Goal: Communication & Community: Answer question/provide support

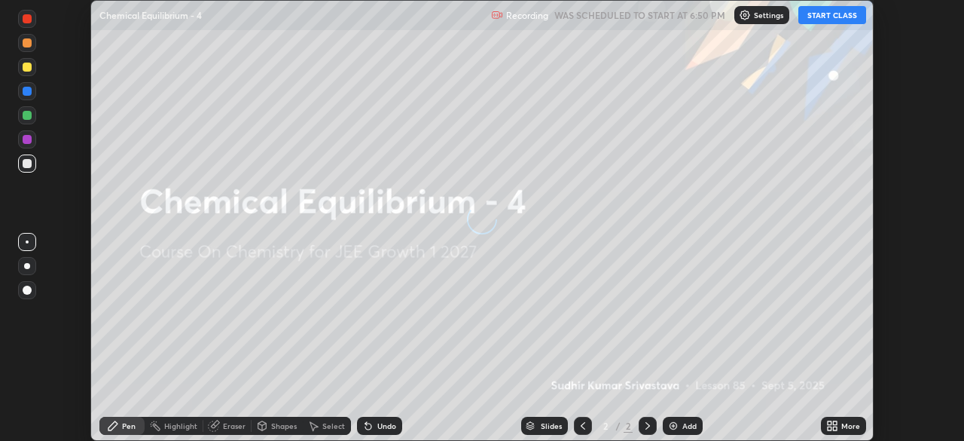
scroll to position [441, 964]
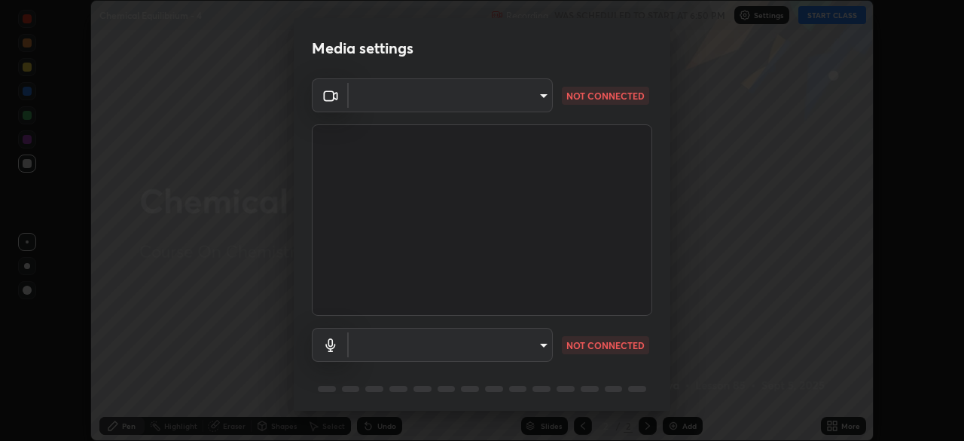
type input "6c2cbd707de14d6f22ad6aa38dcece7be3c4addb00b53b9d4bb55d2e14cdbb5a"
type input "c108463416e0f654911d3f2d5d8dc70540b561df972e8d28c90434f423b2e045"
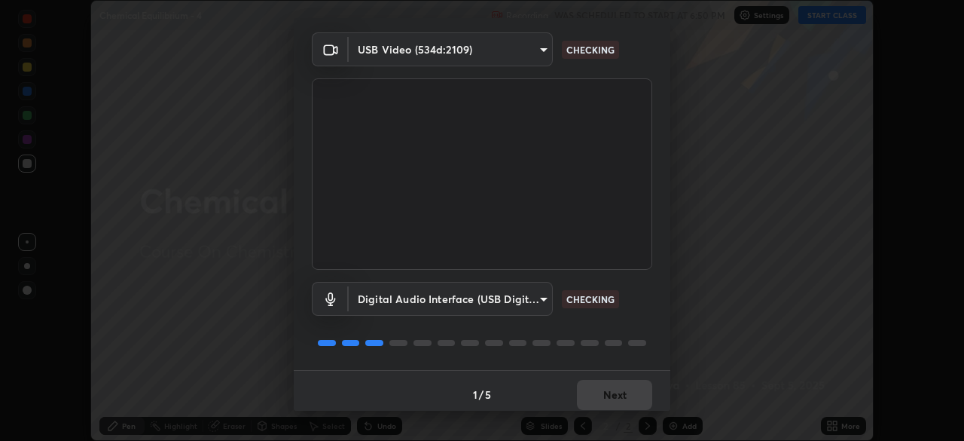
scroll to position [53, 0]
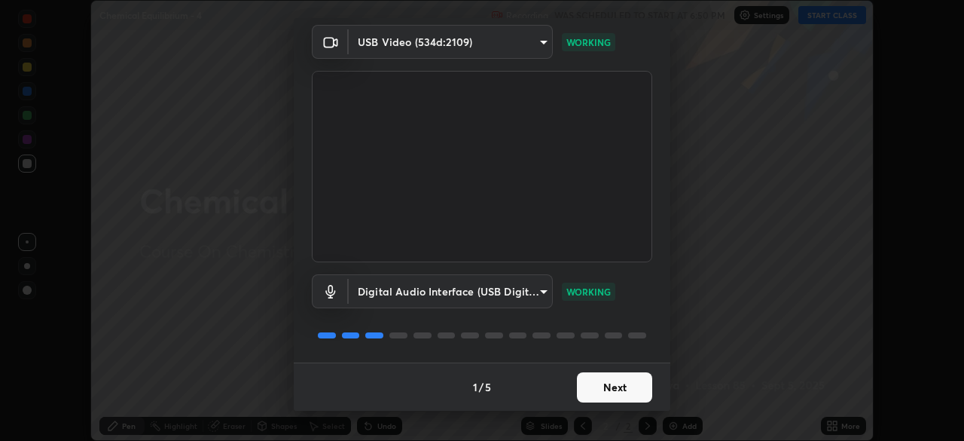
click at [611, 387] on button "Next" at bounding box center [614, 387] width 75 height 30
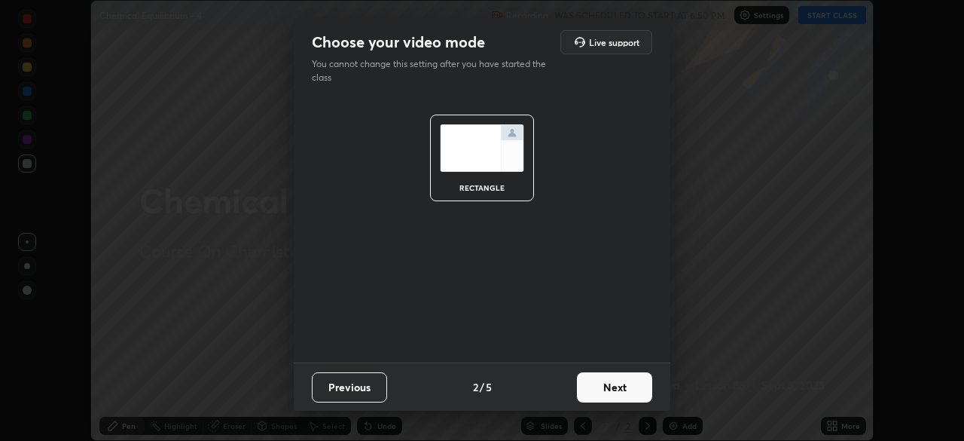
scroll to position [0, 0]
click at [609, 389] on button "Next" at bounding box center [614, 387] width 75 height 30
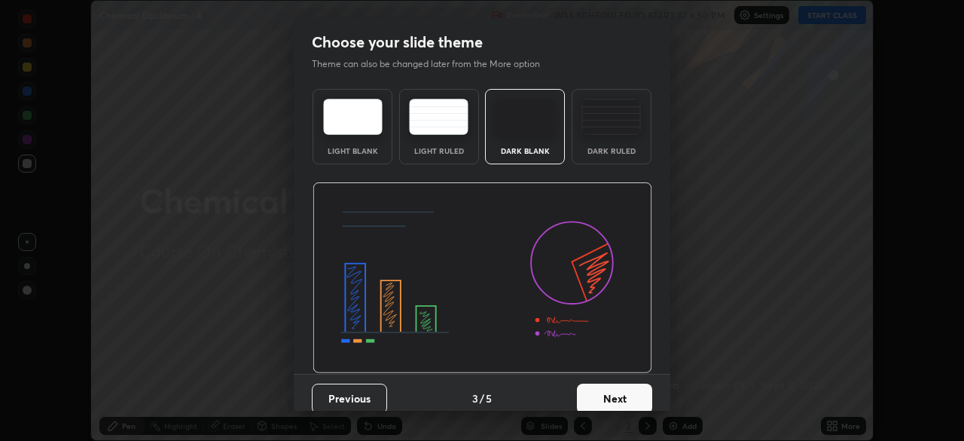
click at [609, 387] on button "Next" at bounding box center [614, 398] width 75 height 30
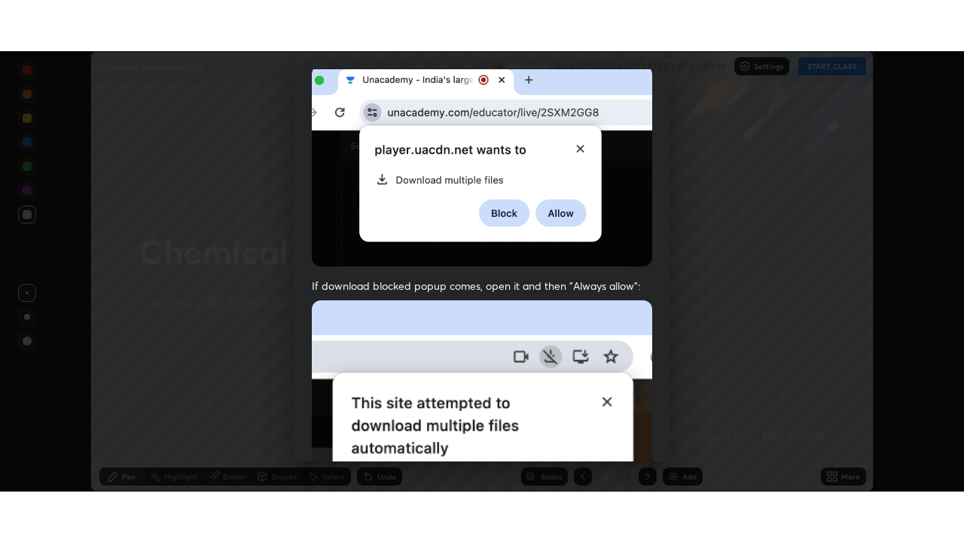
scroll to position [361, 0]
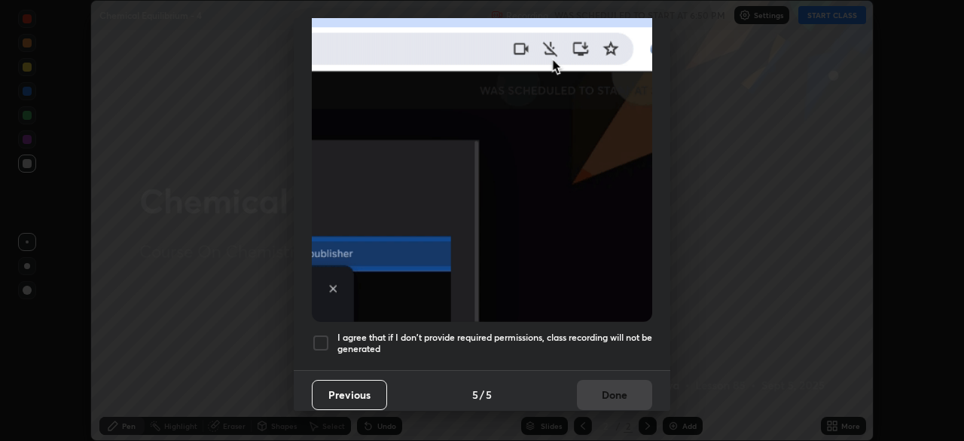
click at [322, 335] on div at bounding box center [321, 343] width 18 height 18
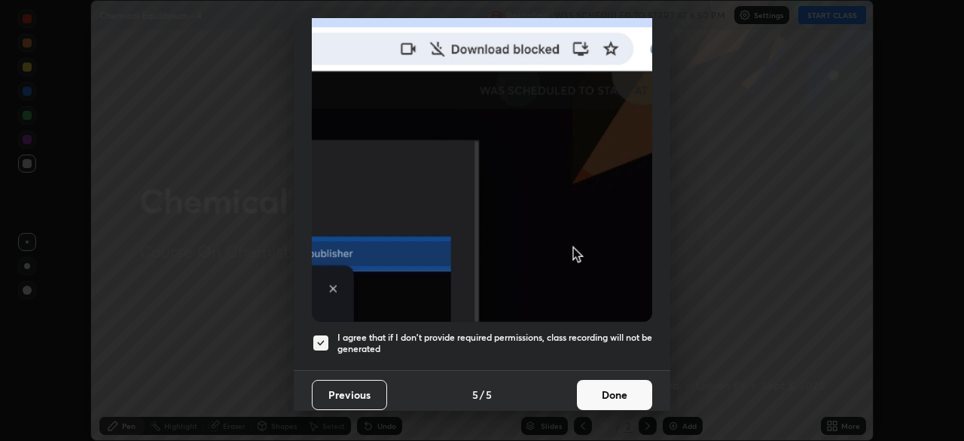
click at [603, 385] on button "Done" at bounding box center [614, 395] width 75 height 30
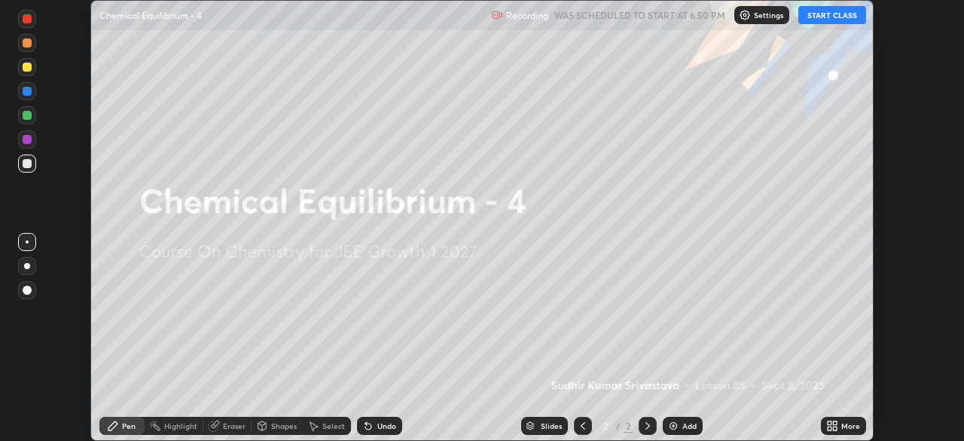
click at [822, 16] on button "START CLASS" at bounding box center [833, 15] width 68 height 18
click at [680, 429] on div "Add" at bounding box center [683, 426] width 40 height 18
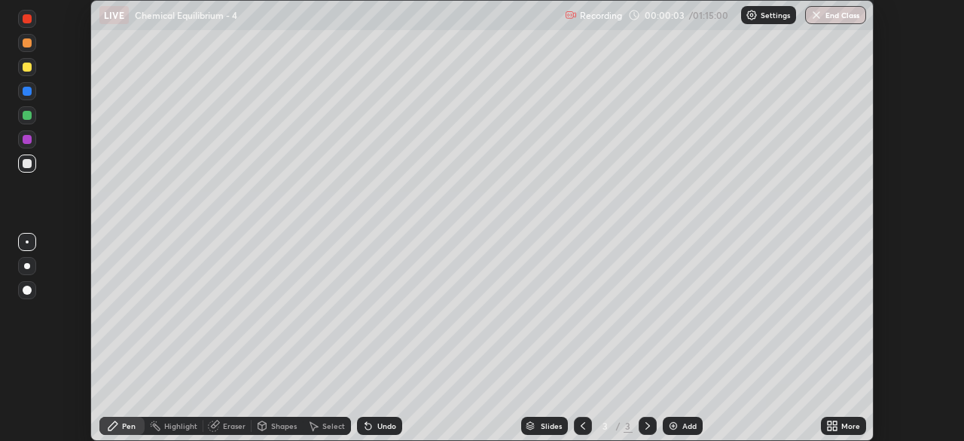
click at [683, 425] on div "Add" at bounding box center [690, 426] width 14 height 8
click at [833, 423] on icon at bounding box center [835, 423] width 4 height 4
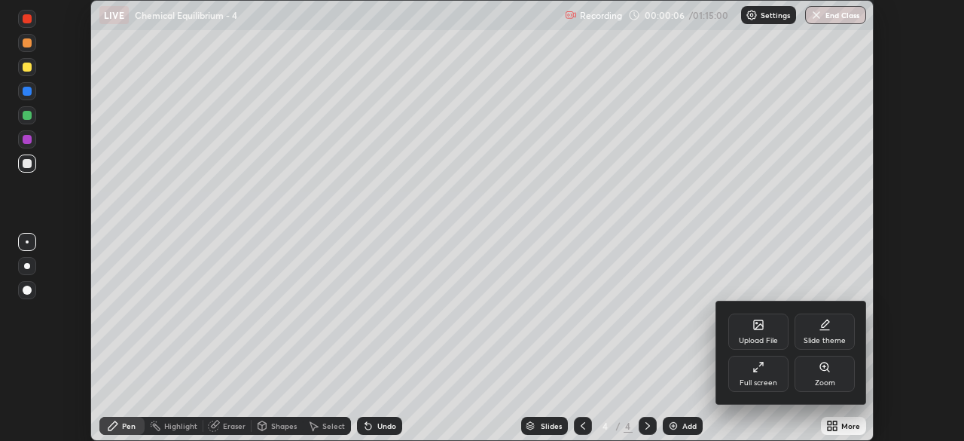
click at [762, 368] on icon at bounding box center [759, 367] width 12 height 12
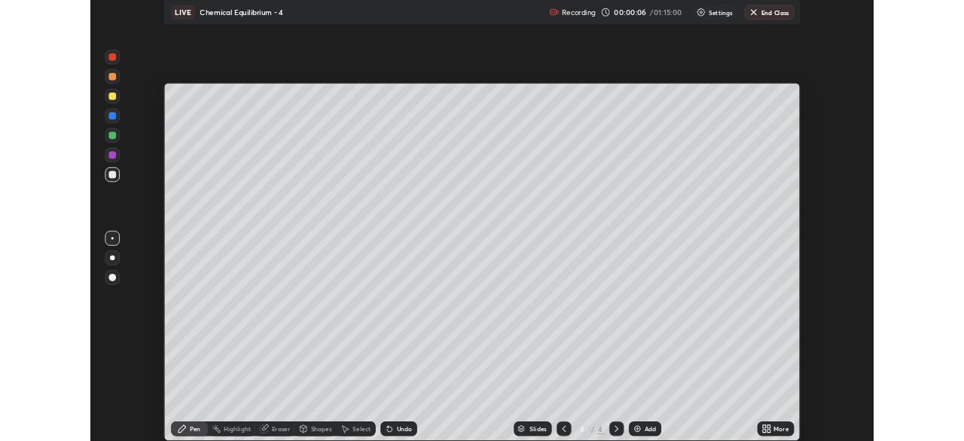
scroll to position [542, 964]
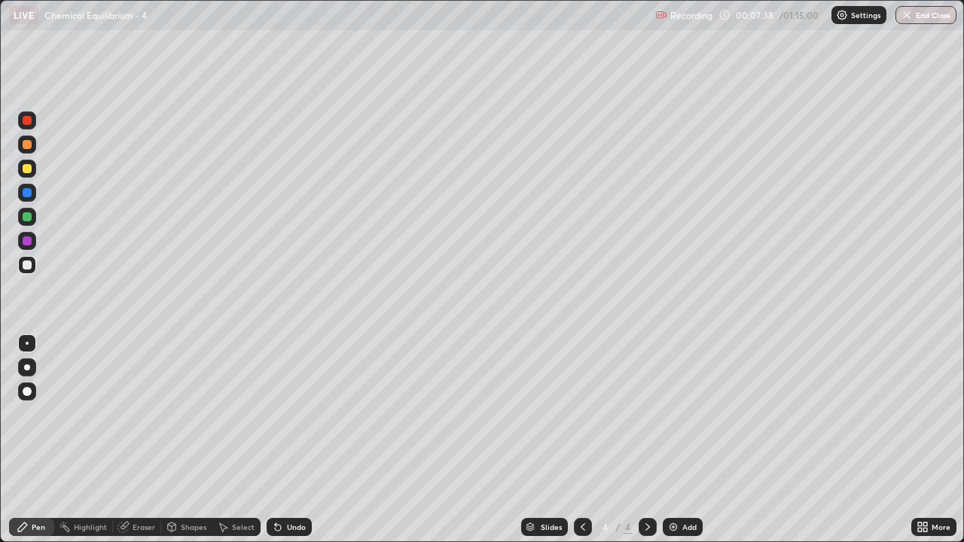
click at [151, 440] on div "Eraser" at bounding box center [144, 528] width 23 height 8
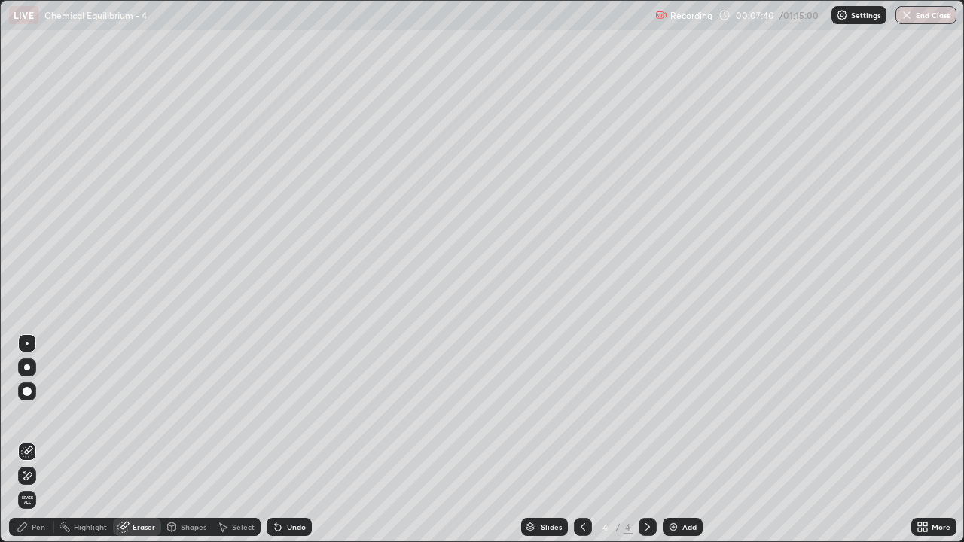
click at [37, 440] on div "Pen" at bounding box center [39, 528] width 14 height 8
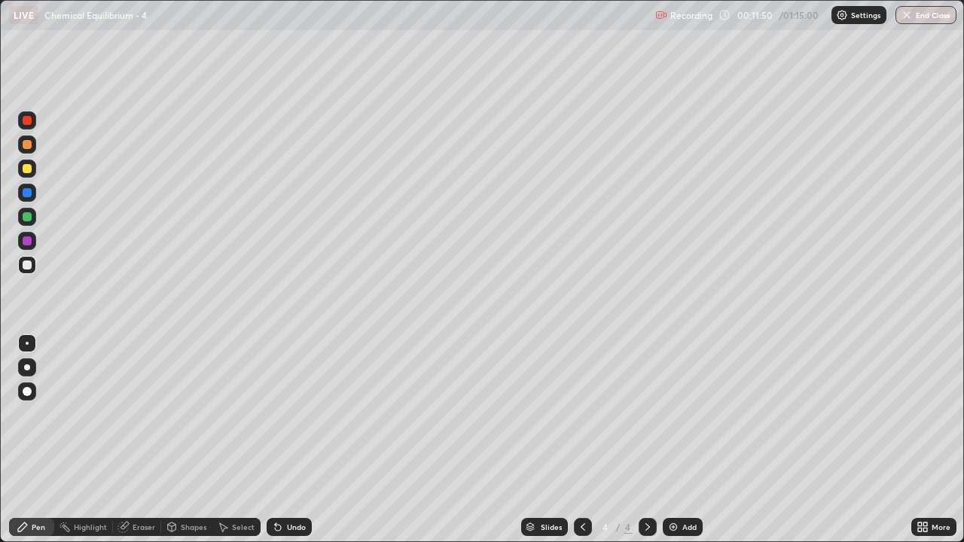
click at [687, 440] on div "Add" at bounding box center [690, 528] width 14 height 8
click at [676, 440] on div "Slides 5 / 5 Add" at bounding box center [612, 527] width 600 height 30
click at [684, 440] on div "Add" at bounding box center [690, 528] width 14 height 8
click at [146, 440] on div "Eraser" at bounding box center [144, 528] width 23 height 8
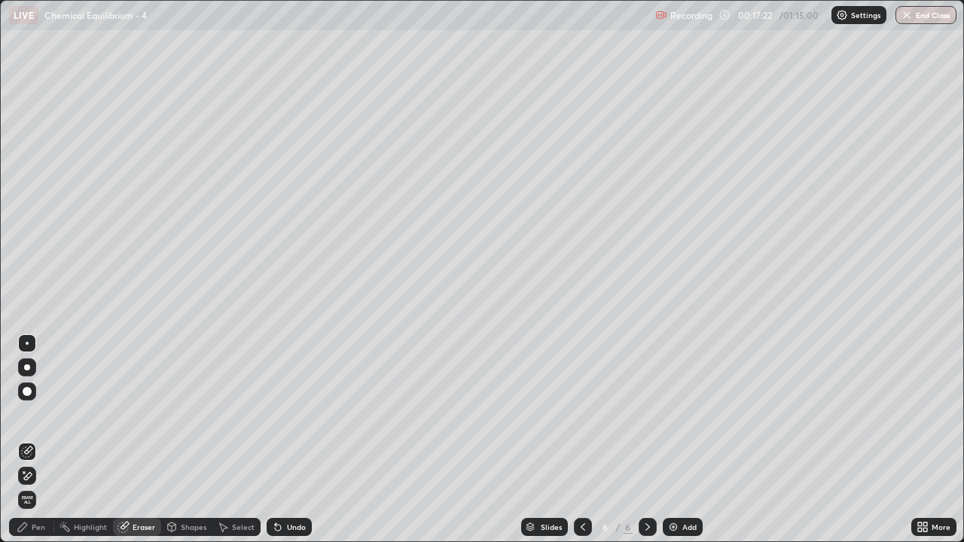
click at [44, 440] on div "Pen" at bounding box center [39, 528] width 14 height 8
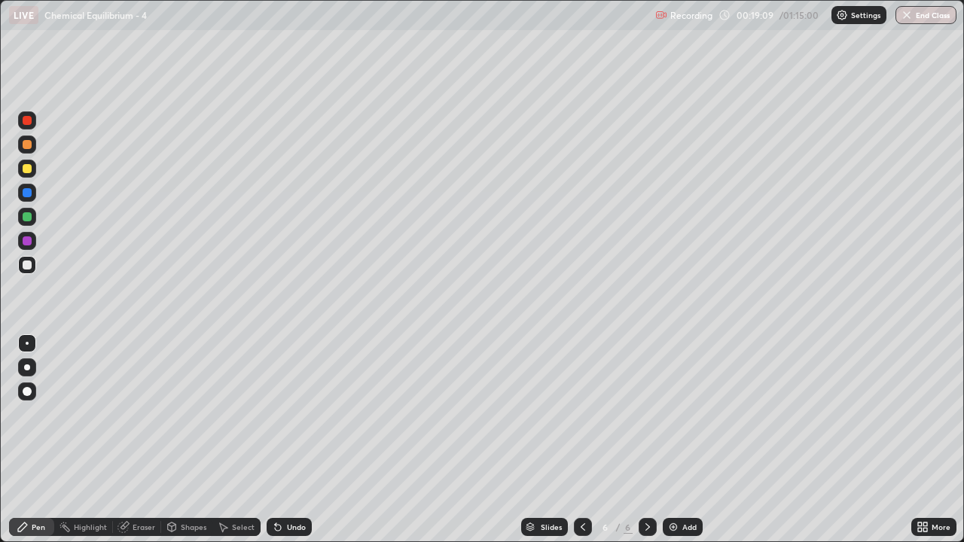
click at [141, 440] on div "Eraser" at bounding box center [144, 528] width 23 height 8
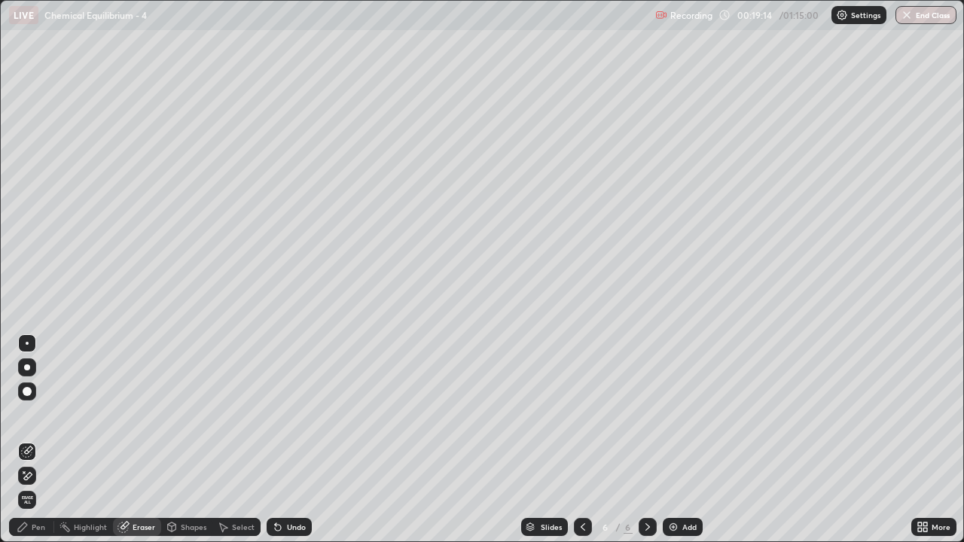
click at [33, 440] on div "Pen" at bounding box center [31, 527] width 45 height 18
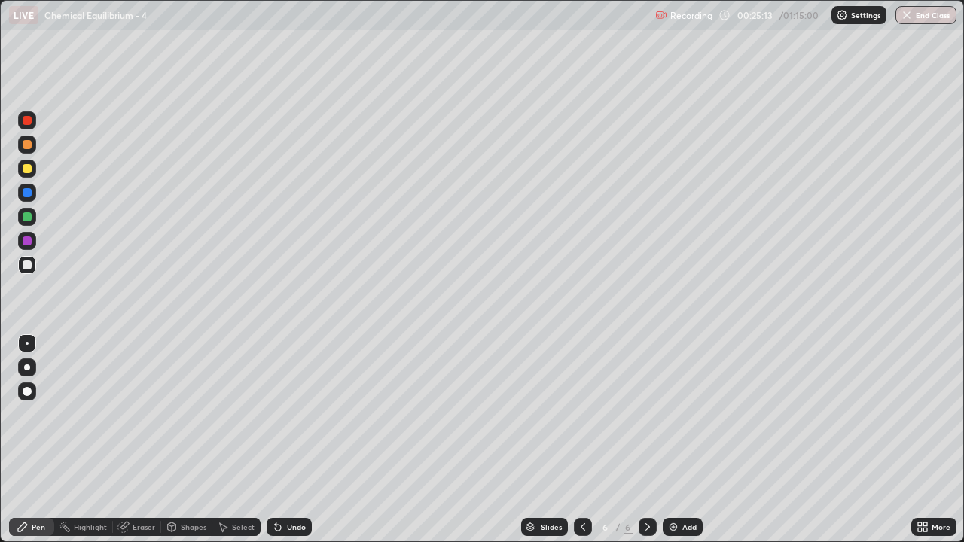
click at [140, 440] on div "Eraser" at bounding box center [144, 528] width 23 height 8
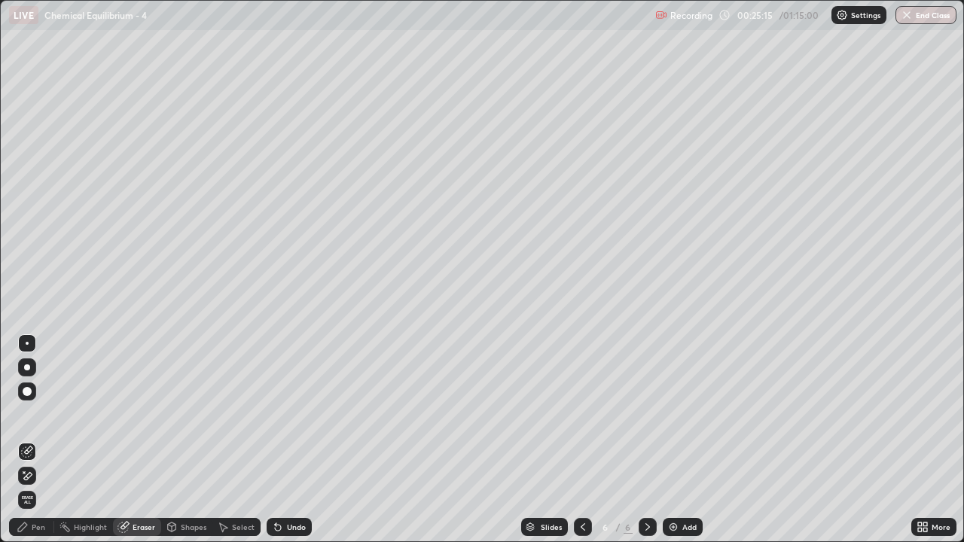
click at [40, 440] on div "Pen" at bounding box center [39, 528] width 14 height 8
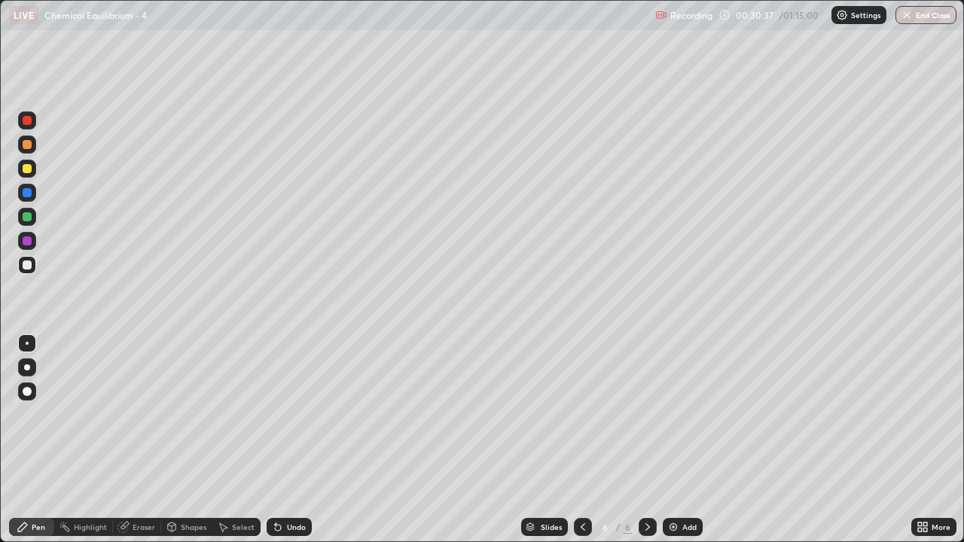
click at [680, 440] on div "Add" at bounding box center [683, 527] width 40 height 18
click at [686, 440] on div "Add" at bounding box center [690, 528] width 14 height 8
click at [141, 440] on div "Eraser" at bounding box center [144, 528] width 23 height 8
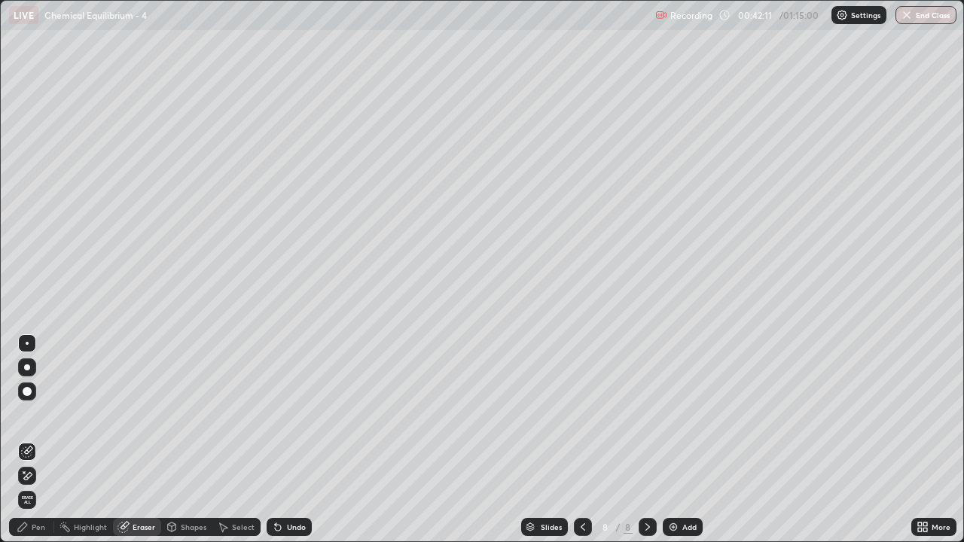
click at [41, 440] on div "Pen" at bounding box center [31, 527] width 45 height 18
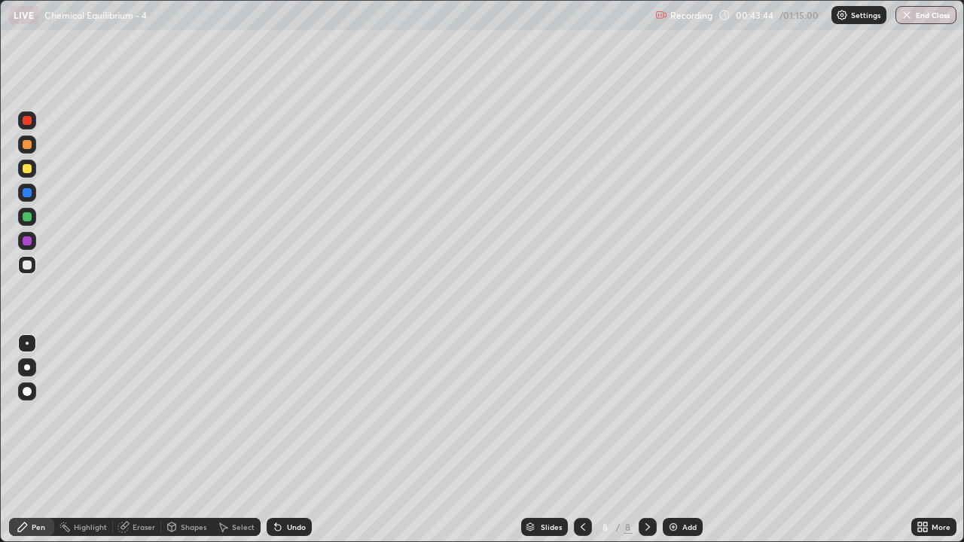
click at [906, 15] on img "button" at bounding box center [907, 15] width 12 height 12
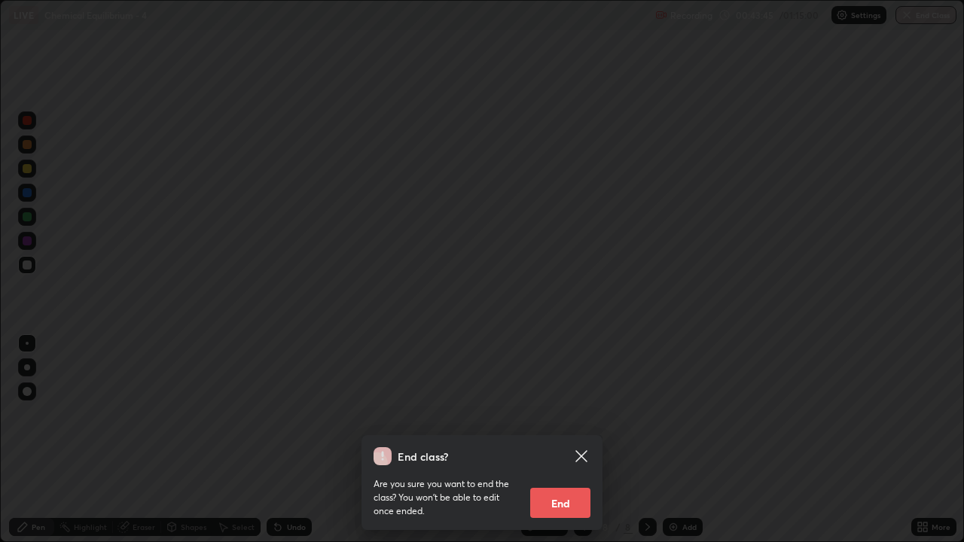
click at [541, 440] on button "End" at bounding box center [560, 503] width 60 height 30
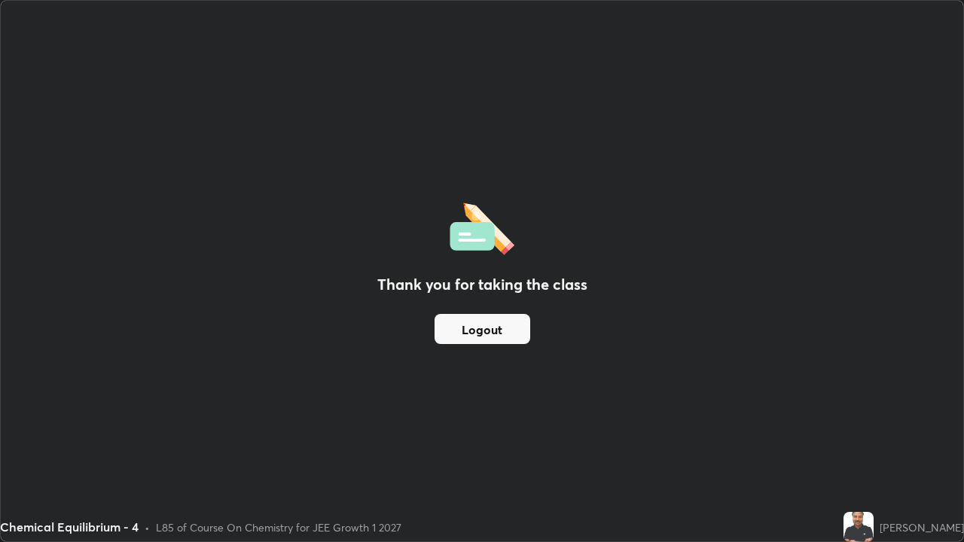
click at [493, 328] on button "Logout" at bounding box center [483, 329] width 96 height 30
click at [491, 327] on button "Logout" at bounding box center [483, 329] width 96 height 30
click at [495, 328] on button "Logout" at bounding box center [483, 329] width 96 height 30
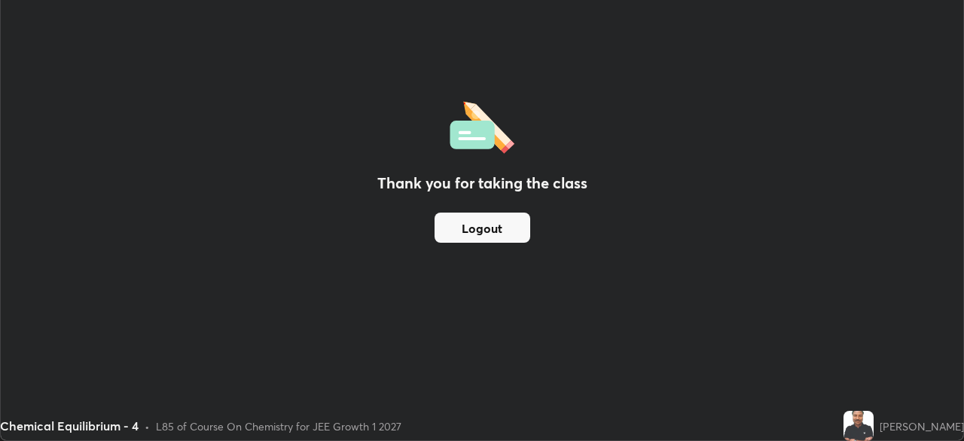
scroll to position [74901, 74378]
